Goal: Transaction & Acquisition: Purchase product/service

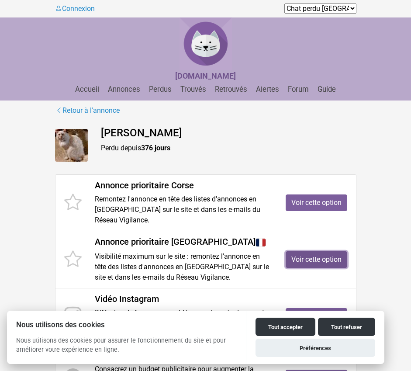
click at [312, 251] on link "Voir cette option" at bounding box center [316, 259] width 62 height 17
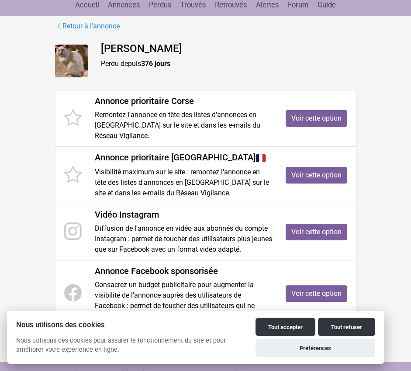
scroll to position [98, 0]
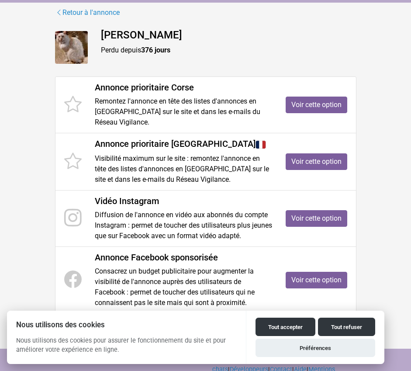
click at [68, 52] on img at bounding box center [71, 47] width 33 height 33
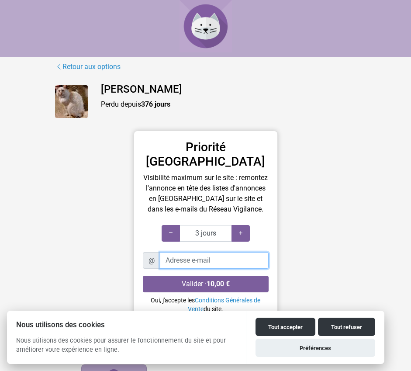
click at [185, 252] on input "Adresse e-mail" at bounding box center [214, 260] width 109 height 17
type input "[PERSON_NAME][EMAIL_ADDRESS][DOMAIN_NAME]"
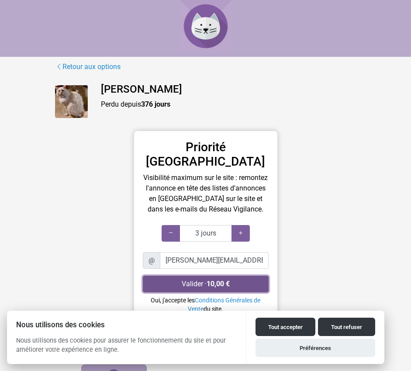
click at [228, 279] on strong "10,00 €" at bounding box center [217, 283] width 23 height 8
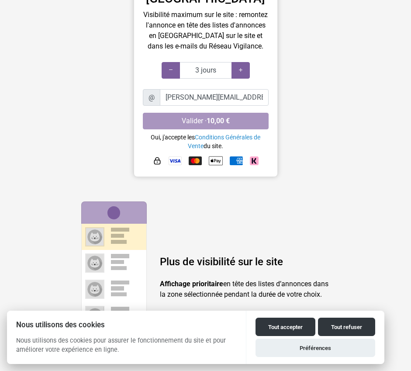
scroll to position [142, 0]
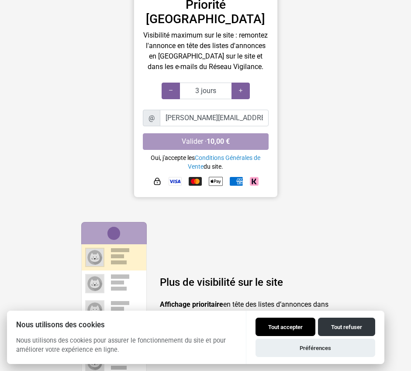
click at [295, 332] on button "Tout accepter" at bounding box center [285, 326] width 60 height 18
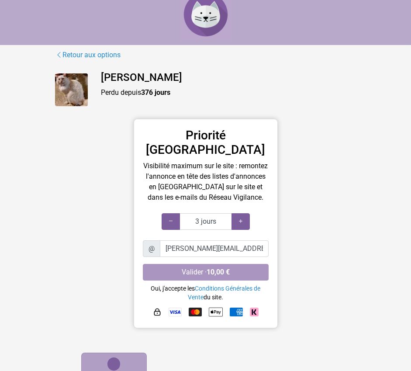
scroll to position [0, 0]
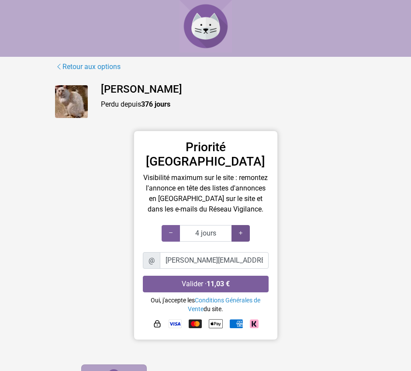
click at [241, 229] on icon at bounding box center [240, 233] width 7 height 8
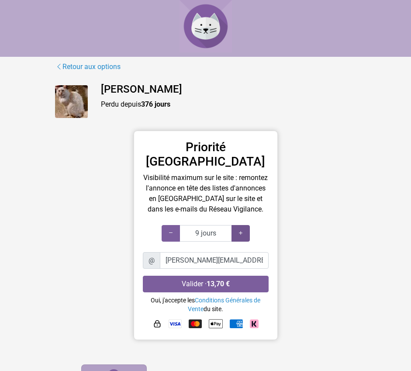
click at [241, 229] on icon at bounding box center [240, 233] width 7 height 8
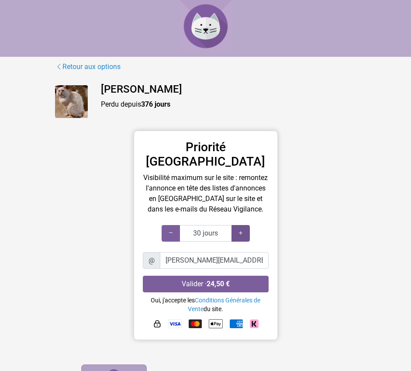
click at [241, 229] on icon at bounding box center [240, 233] width 7 height 8
type input "35 jours"
click at [241, 229] on icon at bounding box center [240, 233] width 7 height 8
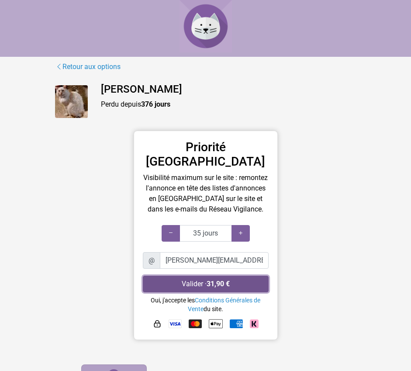
click at [225, 275] on button "Valider · 31,90 €" at bounding box center [206, 283] width 126 height 17
